Goal: Information Seeking & Learning: Learn about a topic

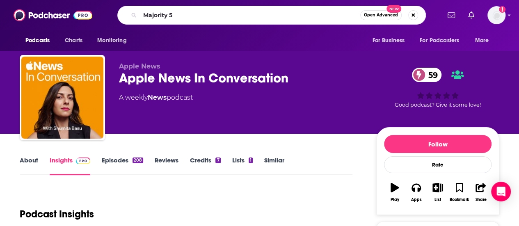
type input "Majority 54"
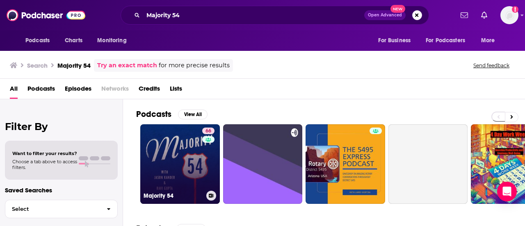
click at [182, 156] on link "66 Majority 54" at bounding box center [180, 164] width 80 height 80
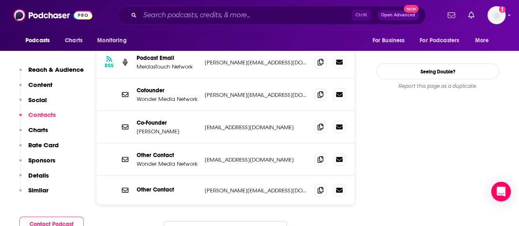
scroll to position [823, 0]
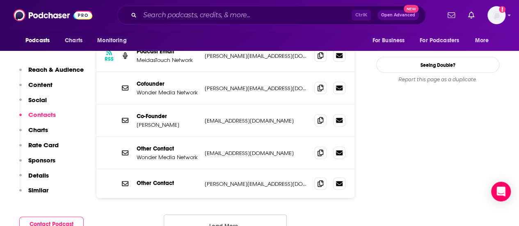
click at [255, 215] on button "Load More..." at bounding box center [225, 226] width 123 height 22
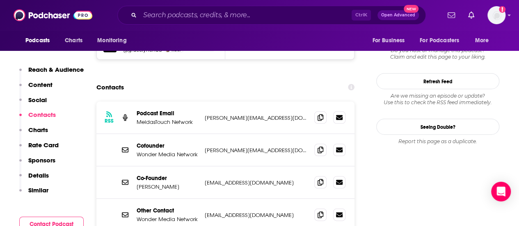
scroll to position [768, 0]
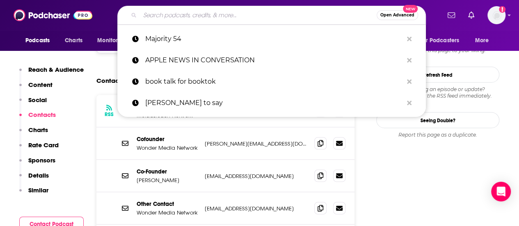
click at [191, 14] on input "Search podcasts, credits, & more..." at bounding box center [258, 15] width 237 height 13
paste input "[PERSON_NAME]"
type input "[PERSON_NAME]"
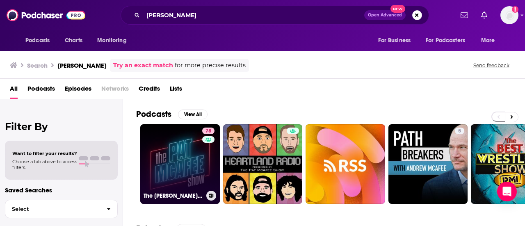
click at [185, 155] on link "78 The [PERSON_NAME] Show" at bounding box center [180, 164] width 80 height 80
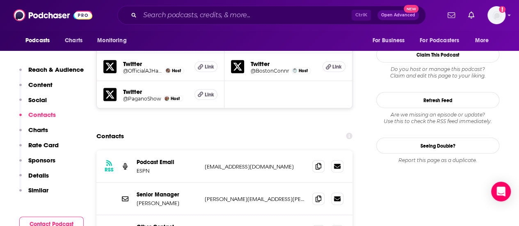
scroll to position [841, 0]
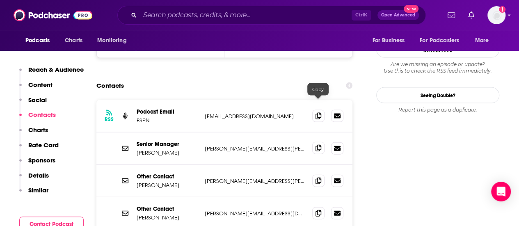
click at [318, 145] on icon at bounding box center [319, 148] width 6 height 7
